Goal: Information Seeking & Learning: Learn about a topic

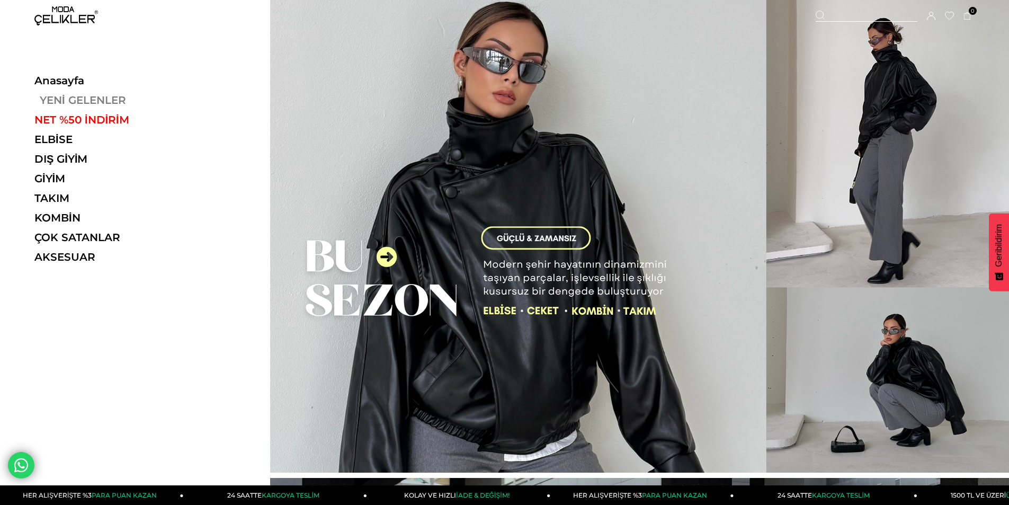
click at [71, 101] on link "YENİ GELENLER" at bounding box center [107, 100] width 146 height 13
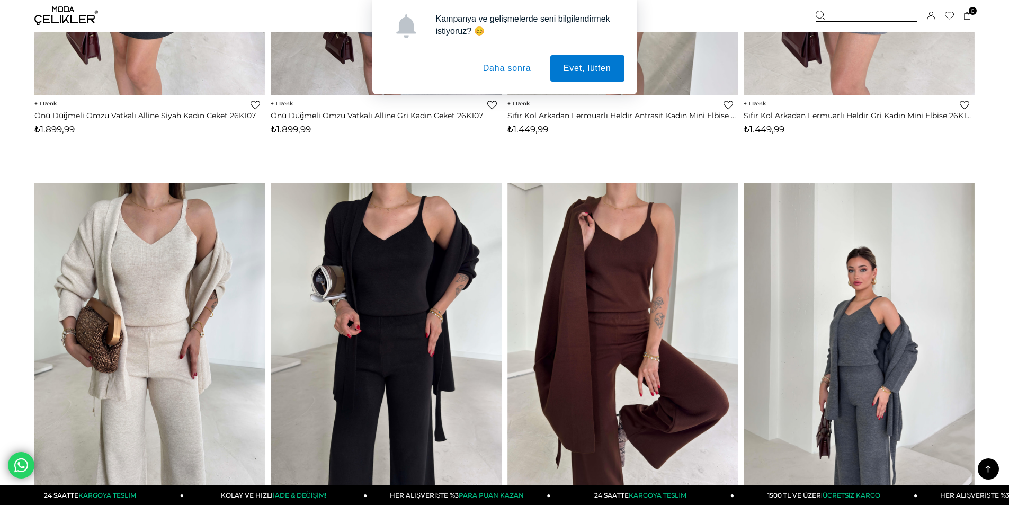
scroll to position [1960, 0]
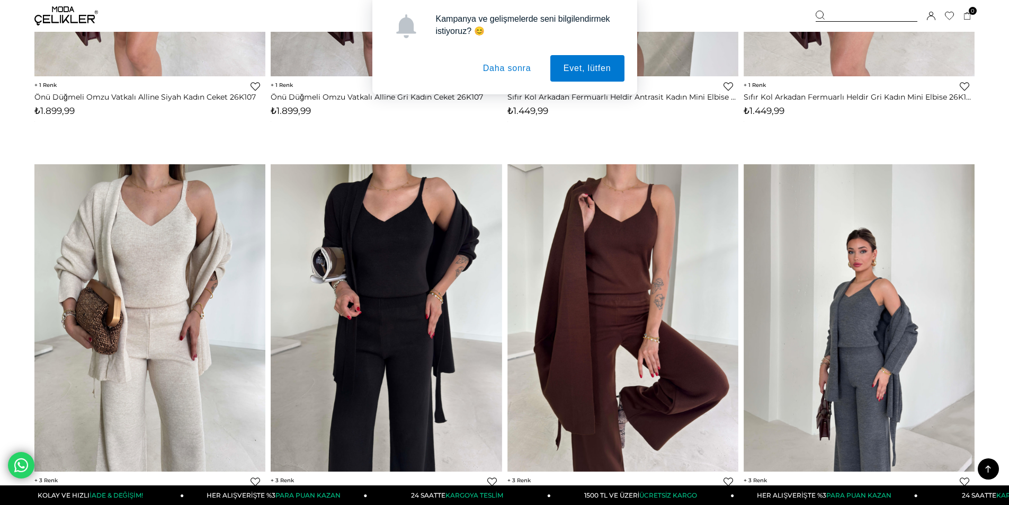
click at [501, 70] on button "Daha sonra" at bounding box center [507, 68] width 75 height 26
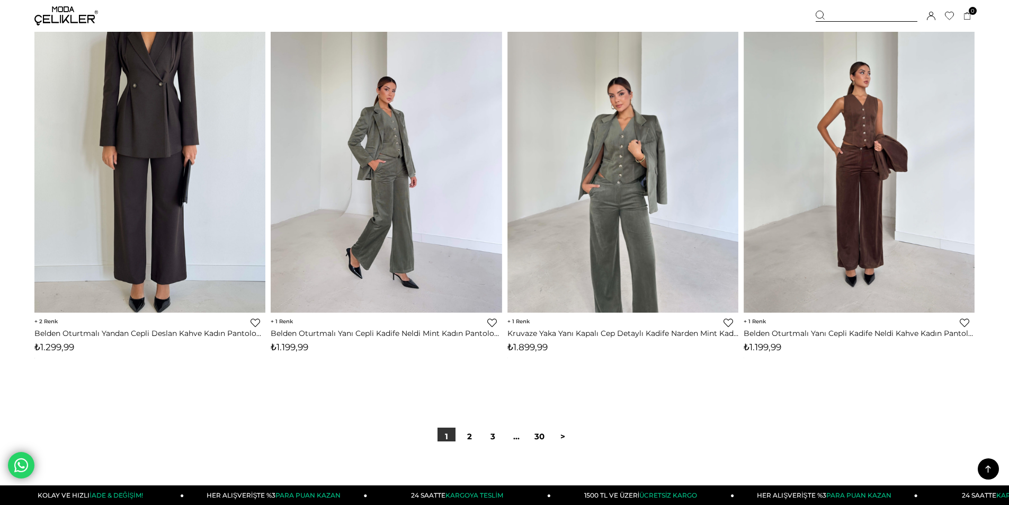
scroll to position [7735, 0]
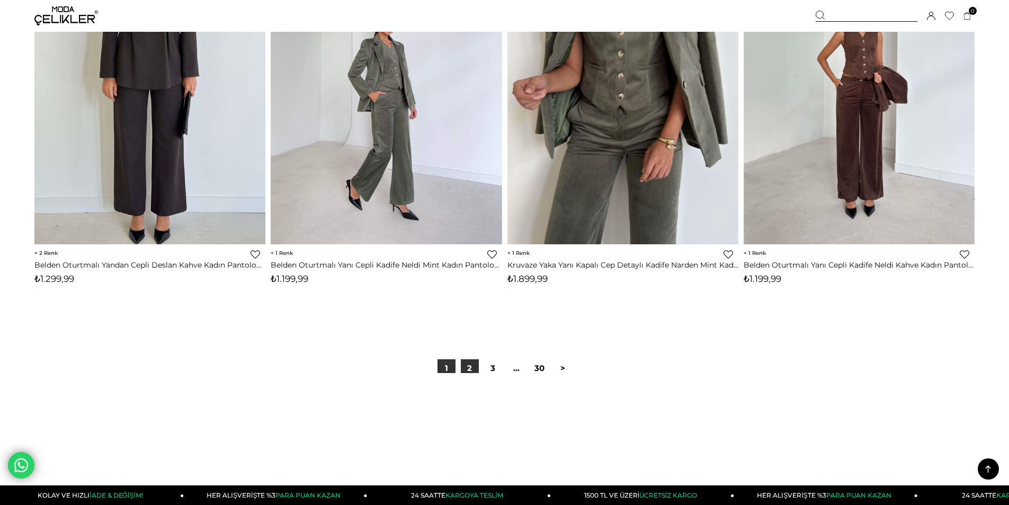
click at [472, 369] on link "2" at bounding box center [470, 368] width 18 height 18
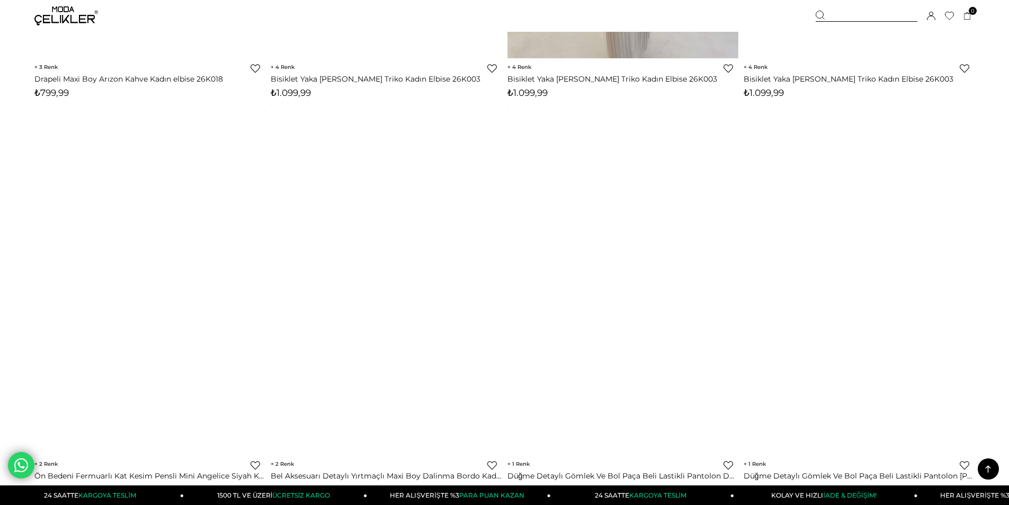
scroll to position [7788, 0]
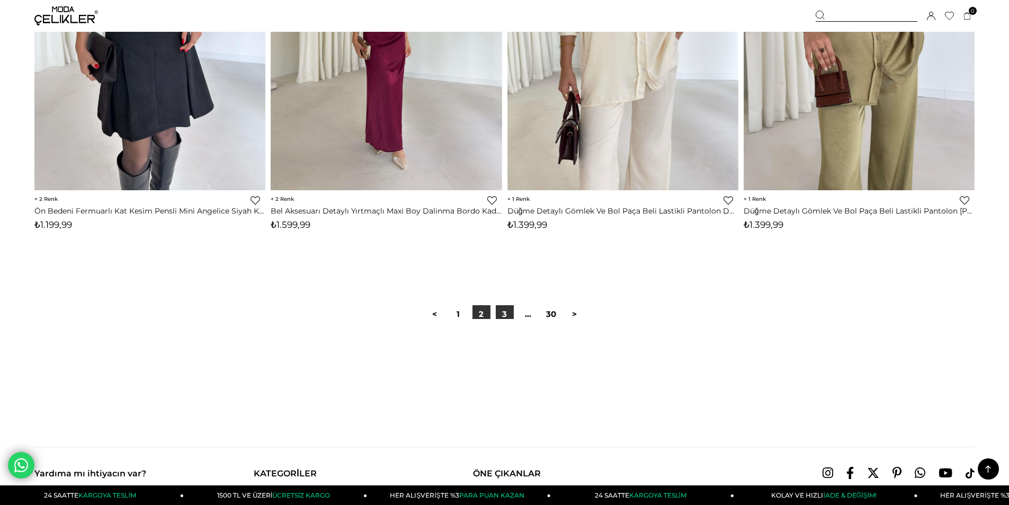
click at [503, 313] on link "3" at bounding box center [505, 314] width 18 height 18
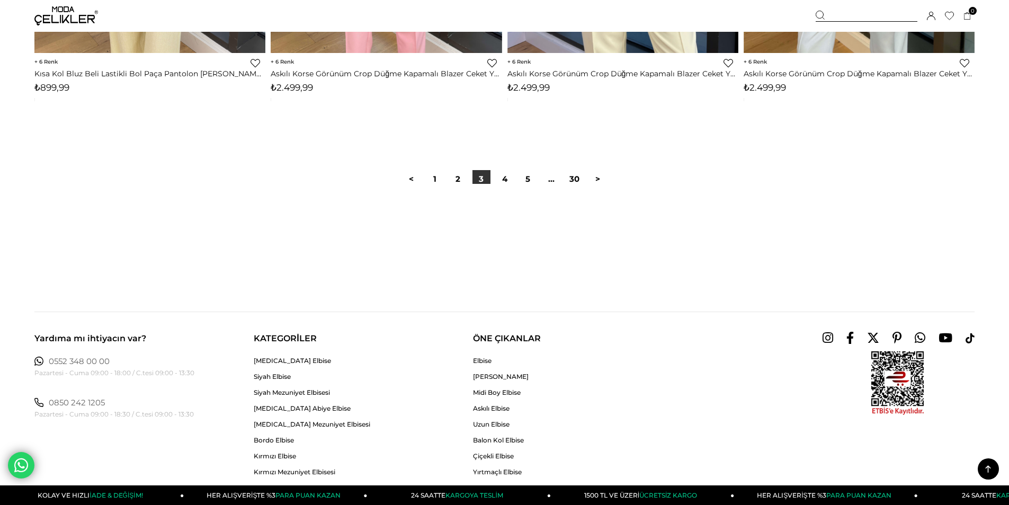
scroll to position [7788, 0]
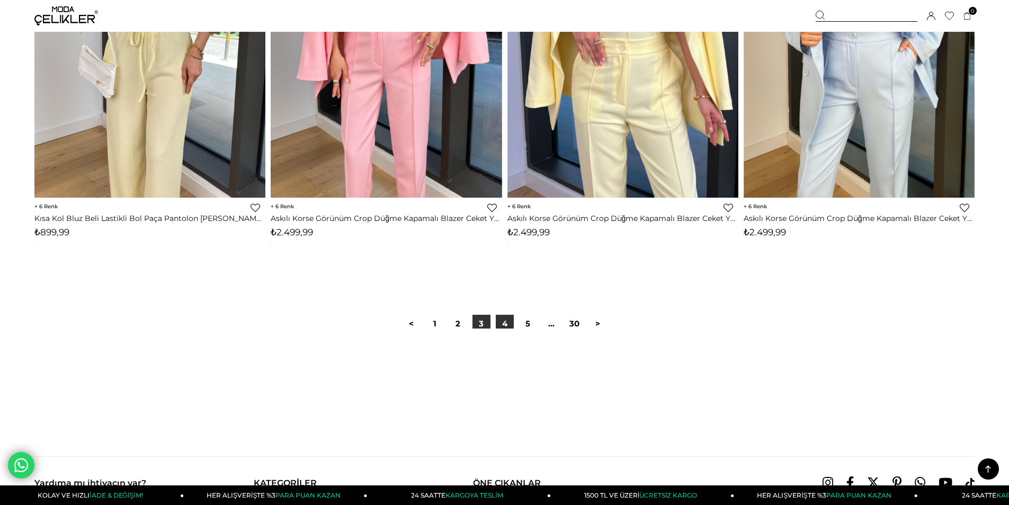
click at [506, 326] on link "4" at bounding box center [505, 324] width 18 height 18
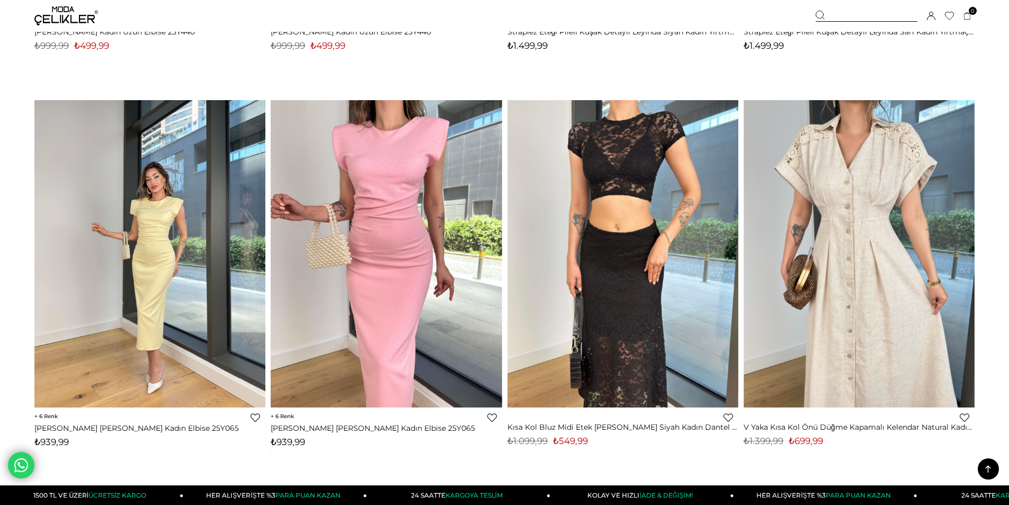
scroll to position [5457, 0]
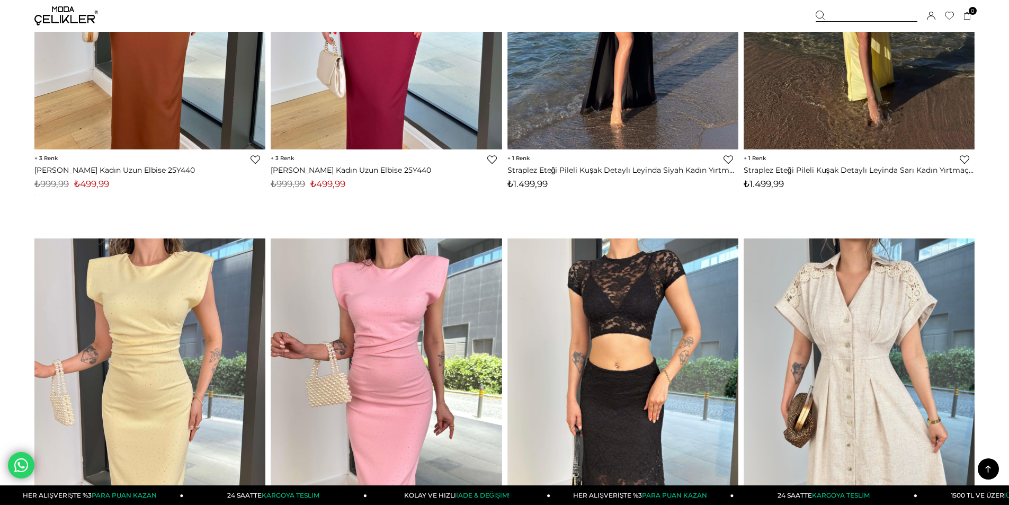
click at [83, 10] on img at bounding box center [66, 15] width 64 height 19
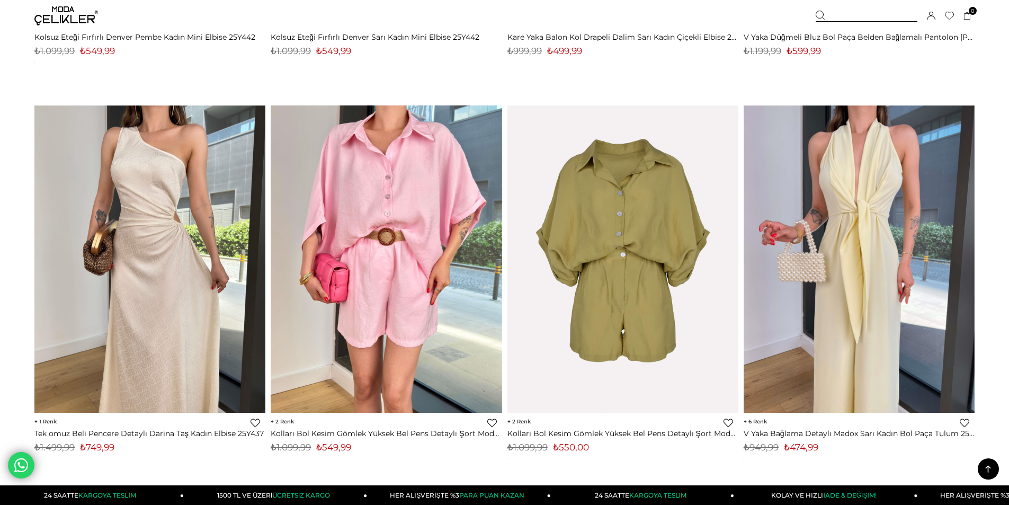
scroll to position [4291, 0]
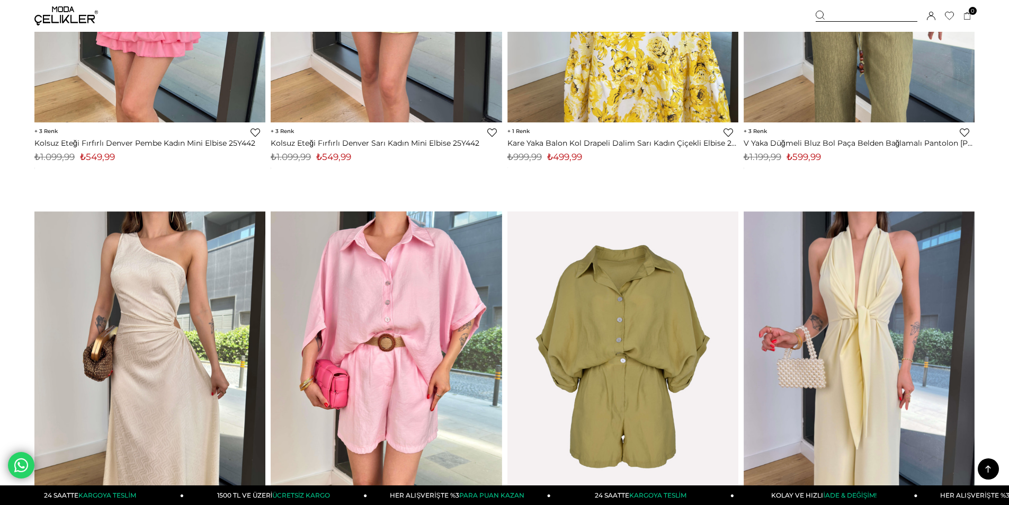
click at [990, 463] on icon at bounding box center [988, 469] width 13 height 13
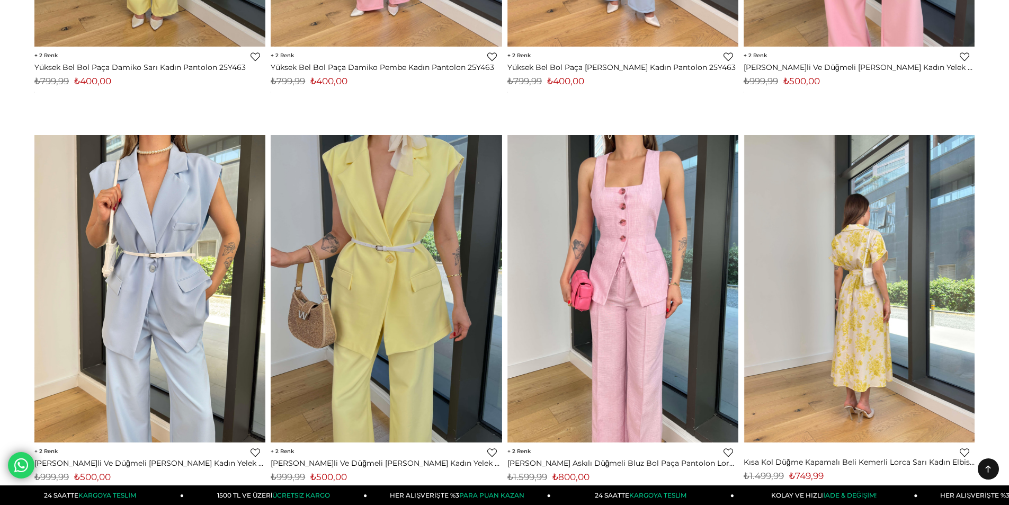
scroll to position [0, 0]
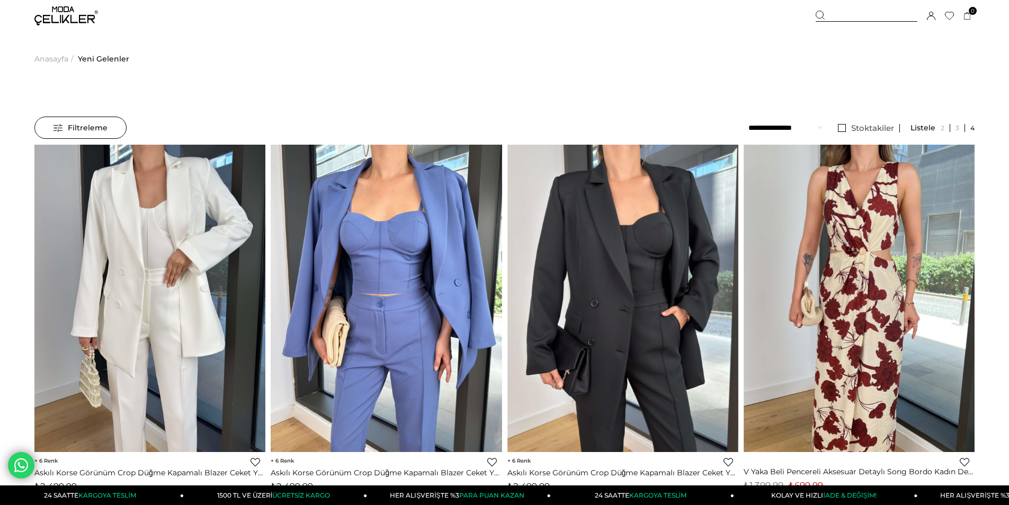
click at [72, 15] on img at bounding box center [66, 15] width 64 height 19
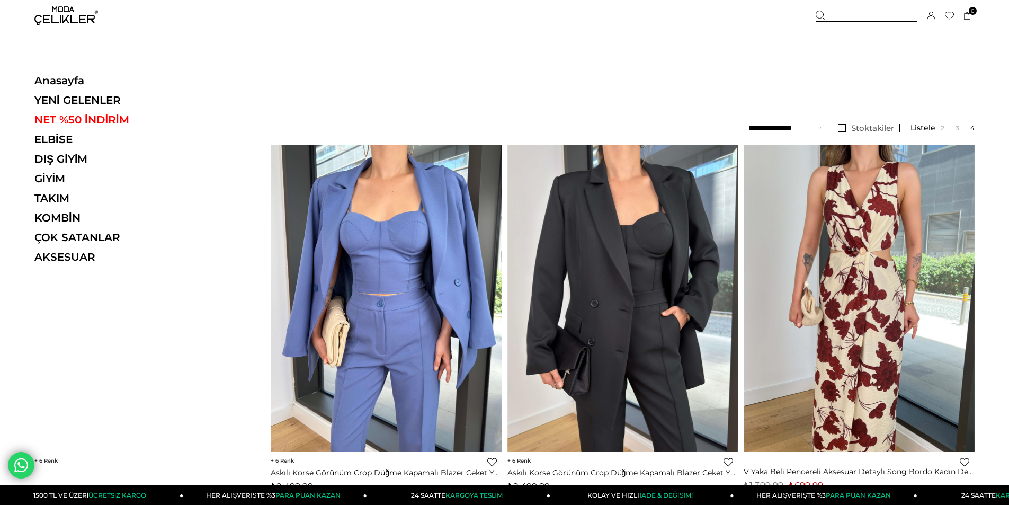
click at [880, 15] on div at bounding box center [867, 16] width 102 height 11
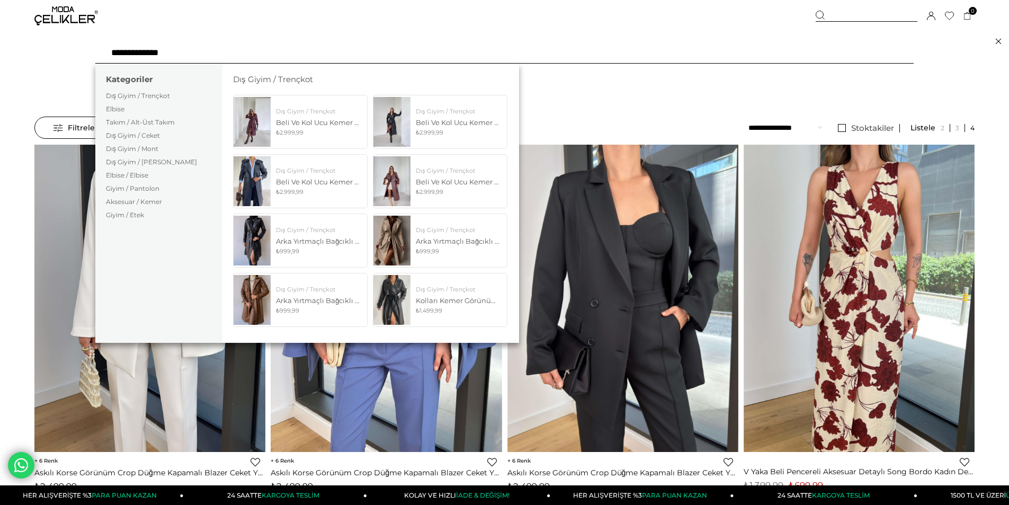
type input "**********"
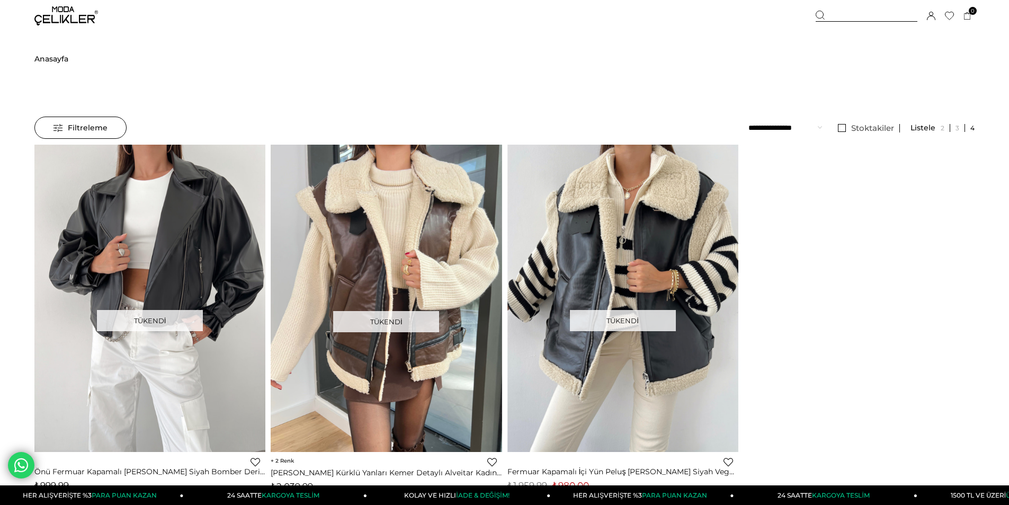
click at [831, 16] on div at bounding box center [867, 16] width 102 height 11
drag, startPoint x: 199, startPoint y: 50, endPoint x: 132, endPoint y: 55, distance: 67.4
click at [132, 55] on input "**********" at bounding box center [504, 52] width 819 height 21
type input "**********"
